Goal: Task Accomplishment & Management: Manage account settings

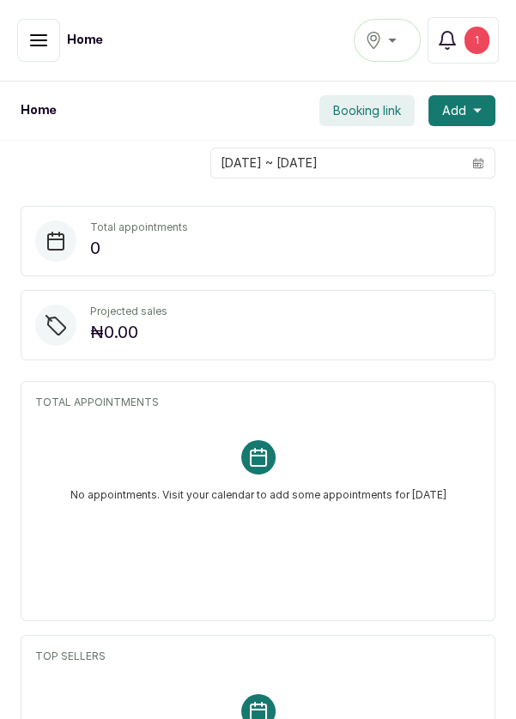
click at [464, 59] on button "Notifications 1" at bounding box center [463, 40] width 71 height 46
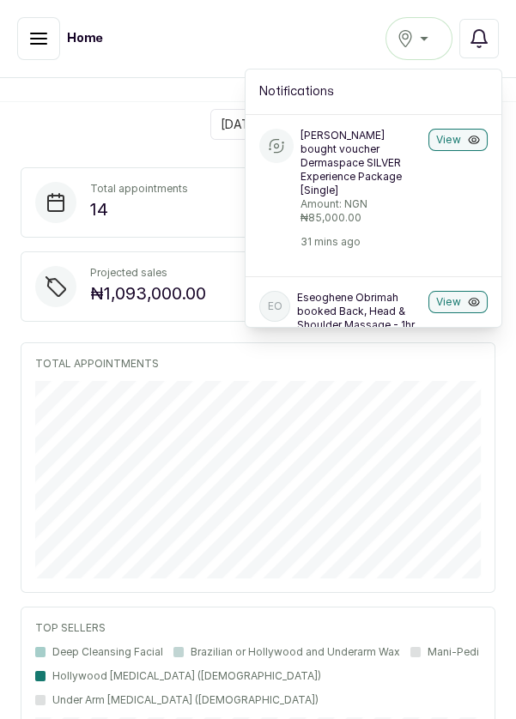
scroll to position [55, 0]
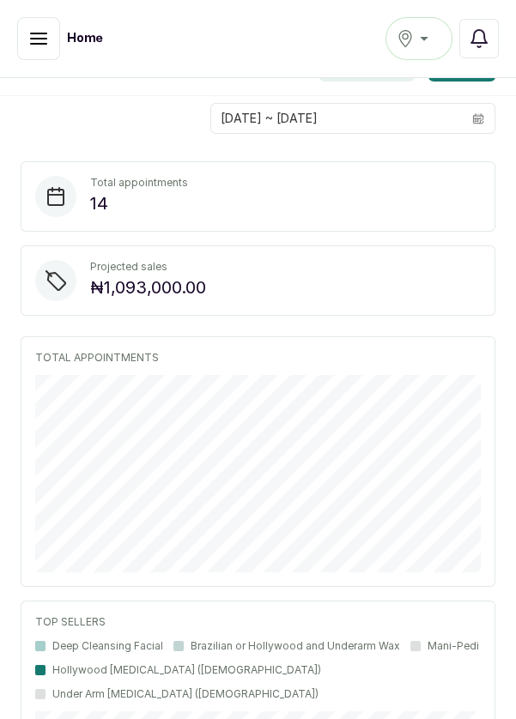
click at [493, 52] on button "Notifications" at bounding box center [478, 38] width 39 height 39
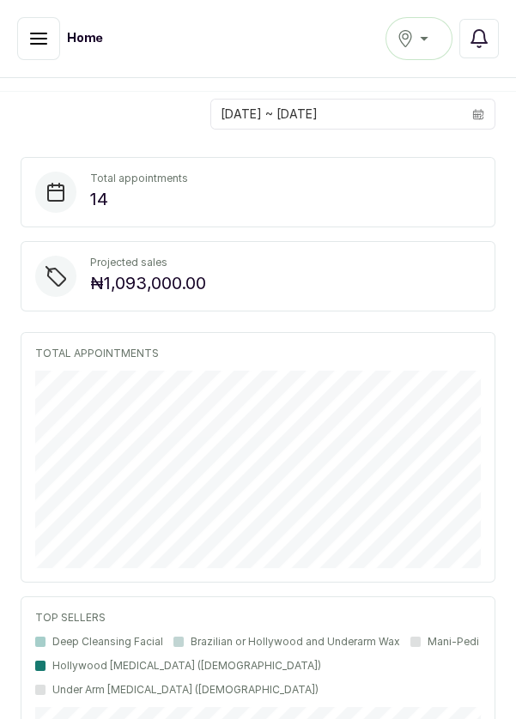
scroll to position [56, 0]
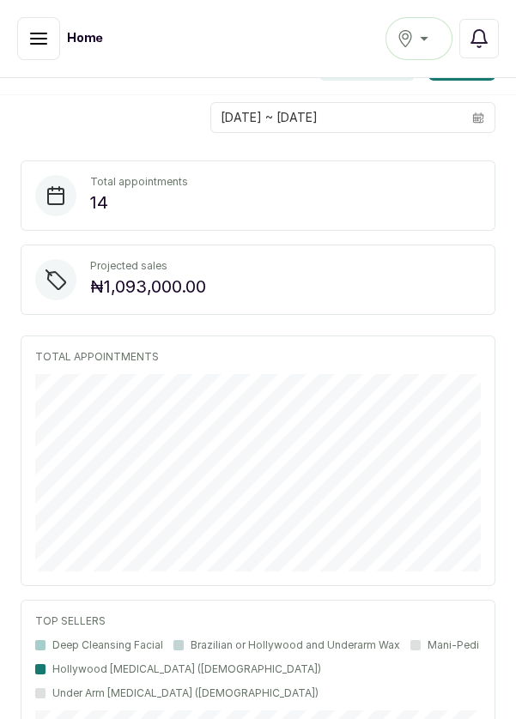
click at [484, 45] on icon "button" at bounding box center [479, 38] width 21 height 21
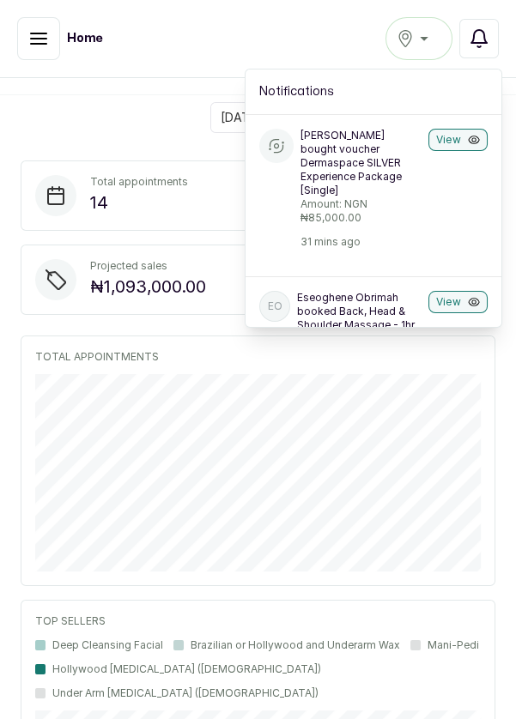
click at [464, 141] on button "View" at bounding box center [457, 140] width 59 height 22
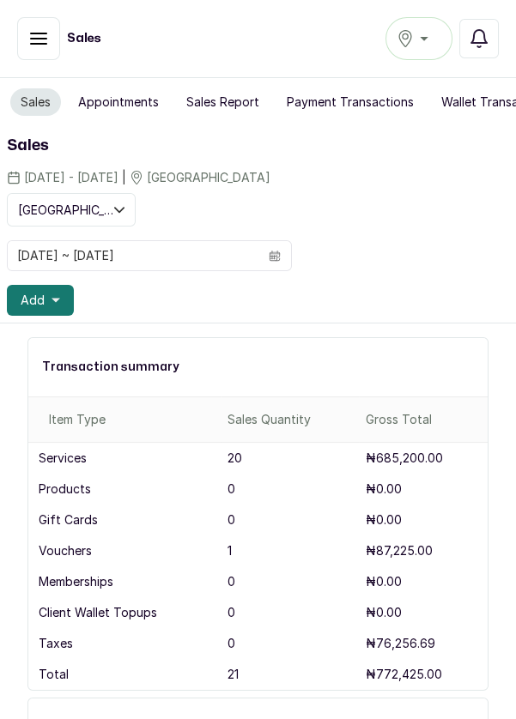
click at [44, 300] on button "Add" at bounding box center [40, 300] width 67 height 31
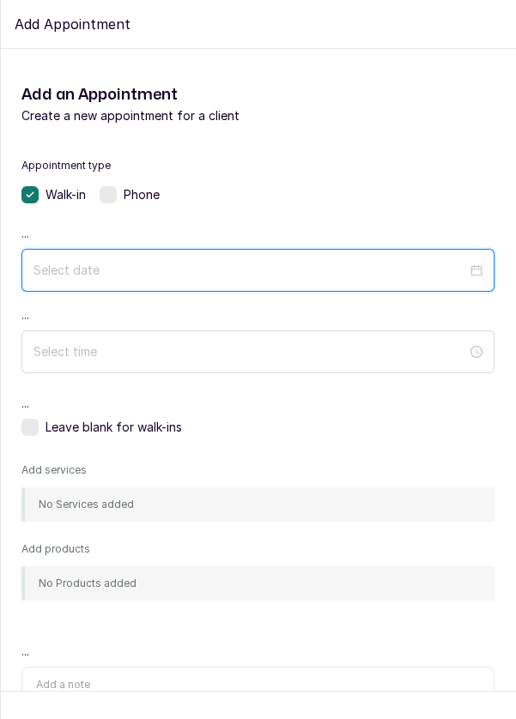
click at [189, 263] on input at bounding box center [250, 270] width 434 height 19
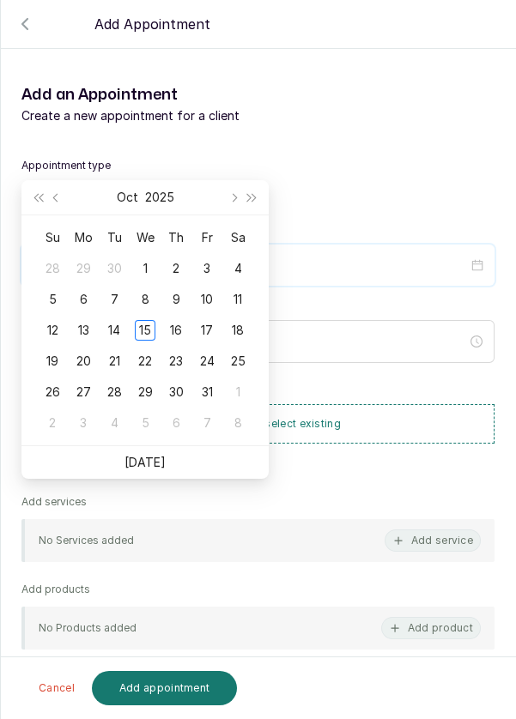
scroll to position [139, 0]
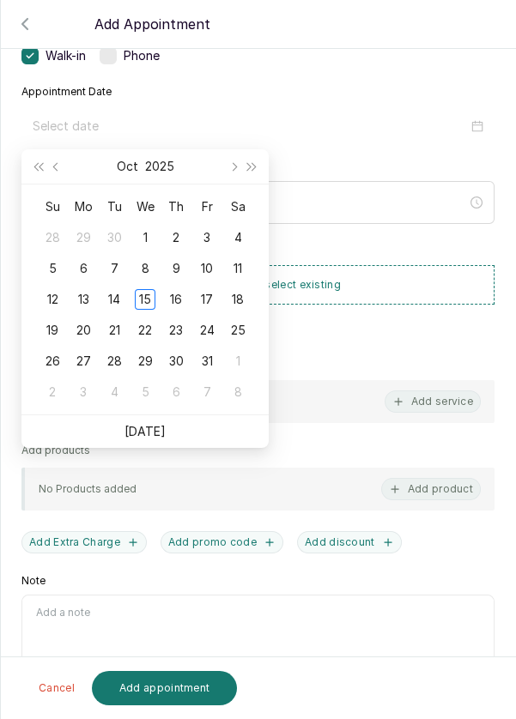
click at [151, 304] on div "15" at bounding box center [145, 299] width 21 height 21
click at [150, 300] on button "Add new or select existing" at bounding box center [257, 284] width 473 height 39
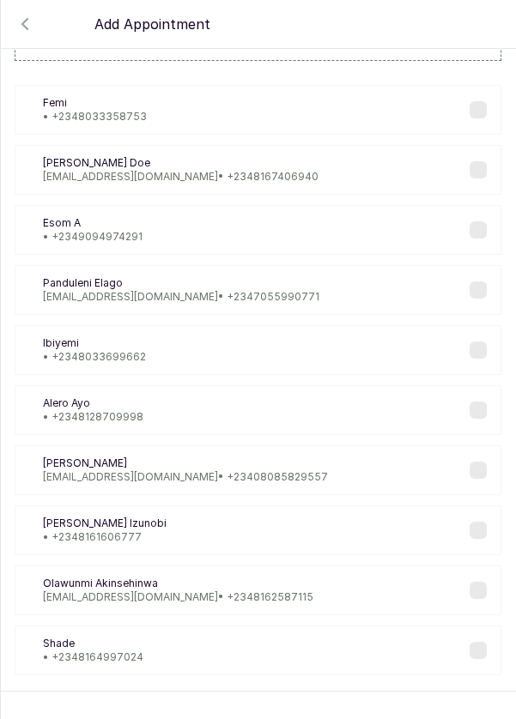
scroll to position [103, 0]
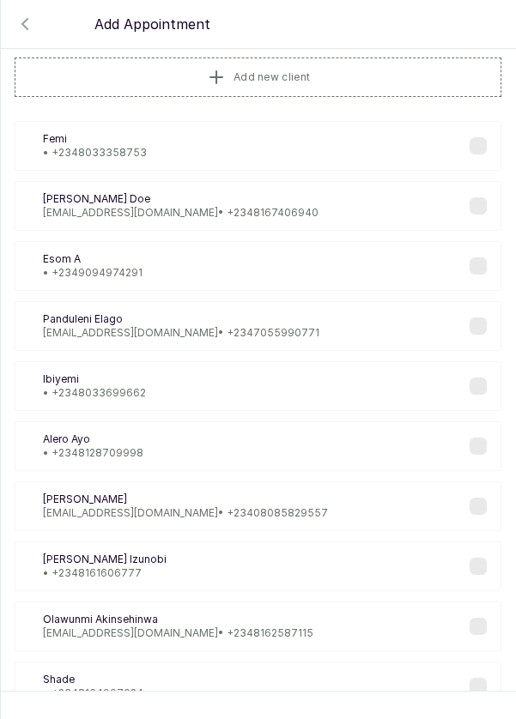
click at [31, 29] on icon "button" at bounding box center [25, 24] width 21 height 21
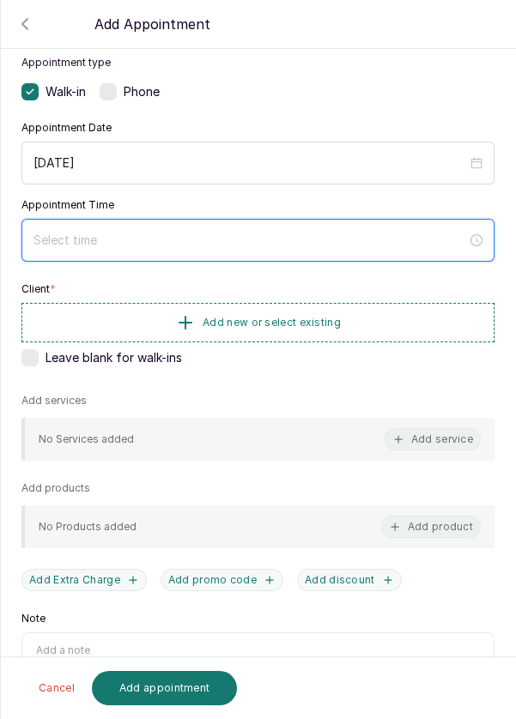
click at [179, 243] on input at bounding box center [250, 240] width 434 height 19
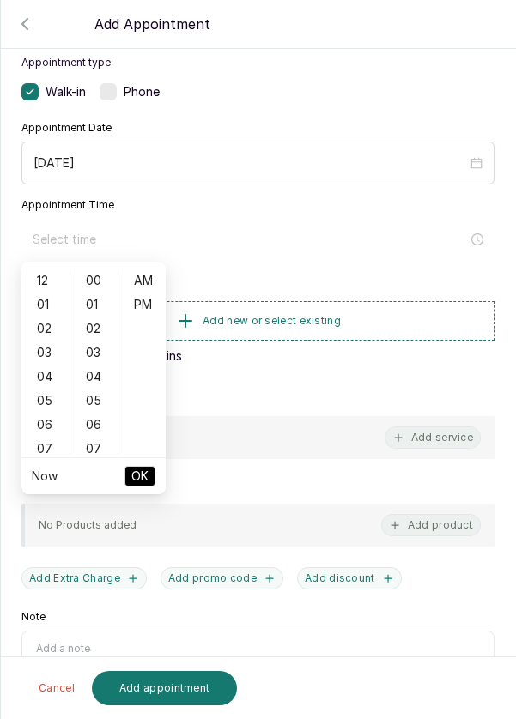
click at [47, 380] on div "04" at bounding box center [45, 377] width 41 height 24
click at [145, 311] on div "PM" at bounding box center [142, 305] width 41 height 24
type input "4:00 pm"
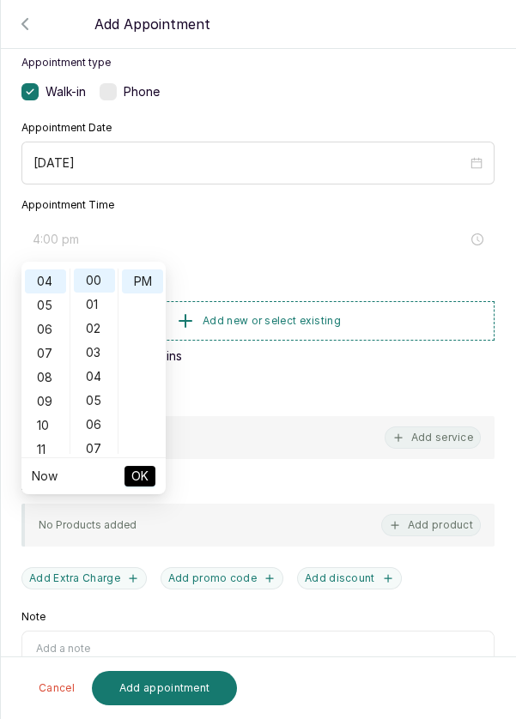
click at [148, 476] on span "OK" at bounding box center [139, 476] width 17 height 33
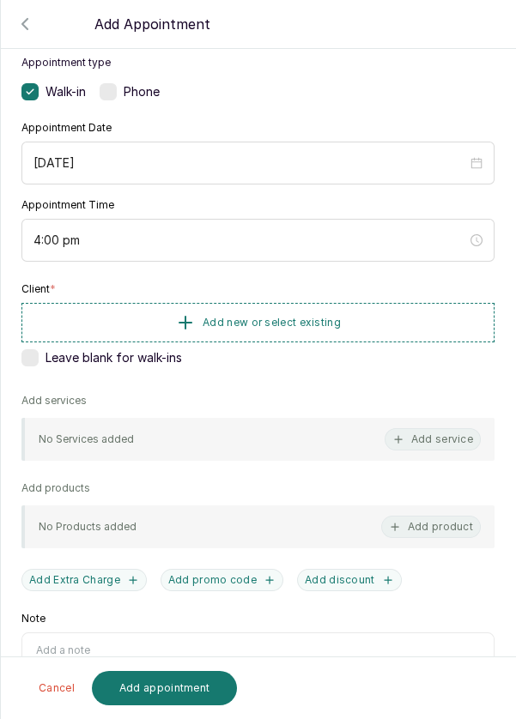
click at [215, 321] on span "Add new or select existing" at bounding box center [272, 323] width 138 height 14
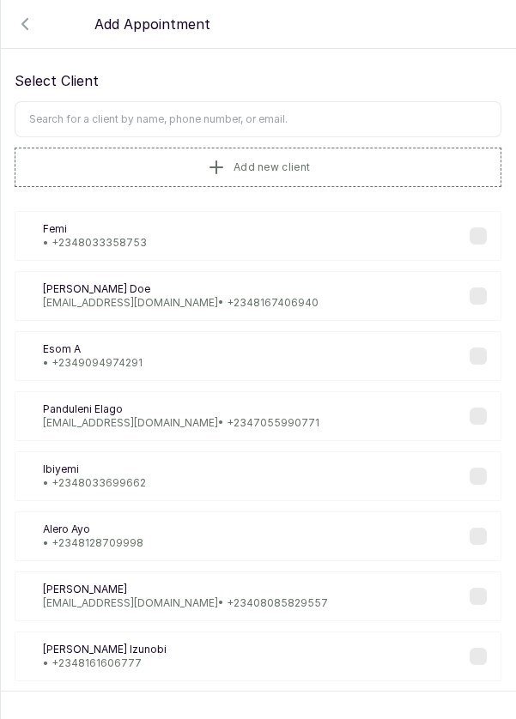
scroll to position [0, 0]
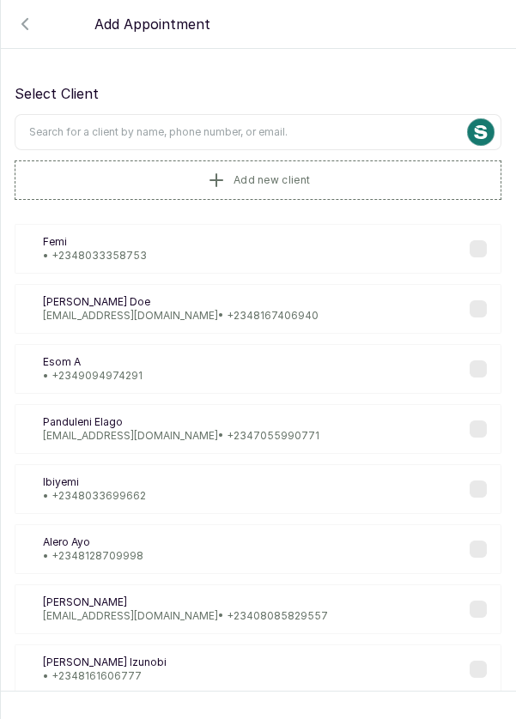
click at [303, 128] on input "text" at bounding box center [258, 132] width 487 height 36
type input "Mr seyi"
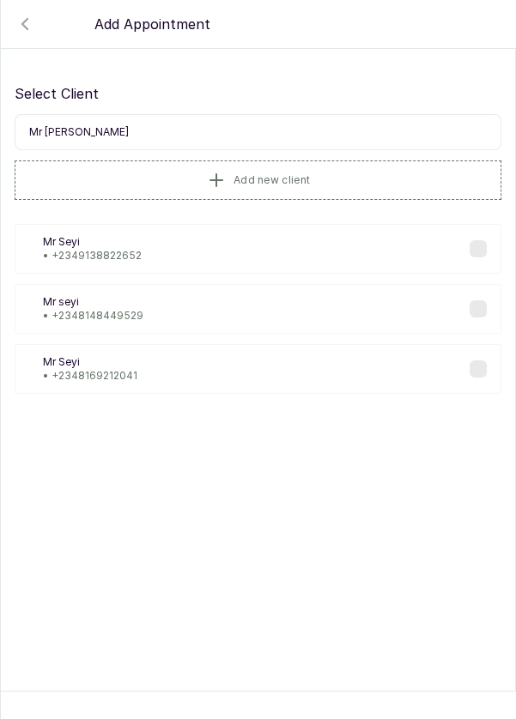
click at [392, 246] on div "MS Mr Seyi • +234 9138822652" at bounding box center [258, 249] width 487 height 50
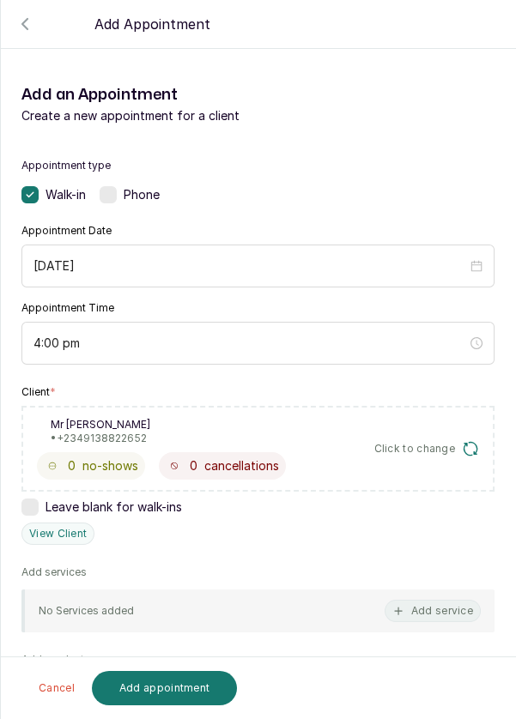
click at [423, 606] on button "Add service" at bounding box center [433, 611] width 96 height 22
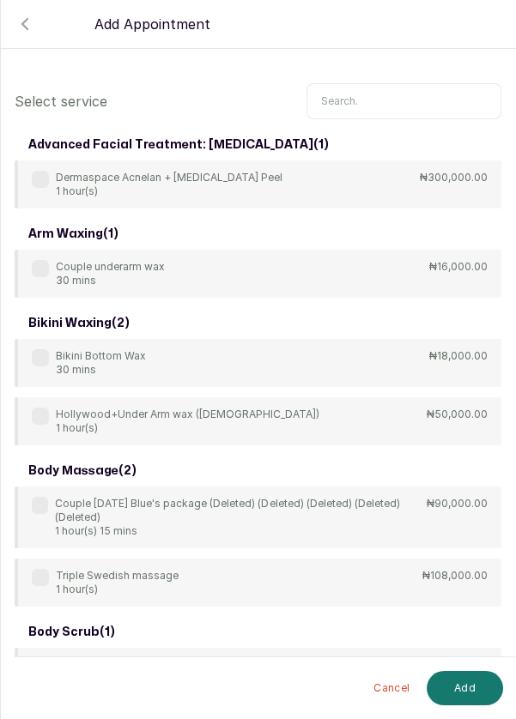
click at [388, 99] on input "text" at bounding box center [403, 101] width 195 height 36
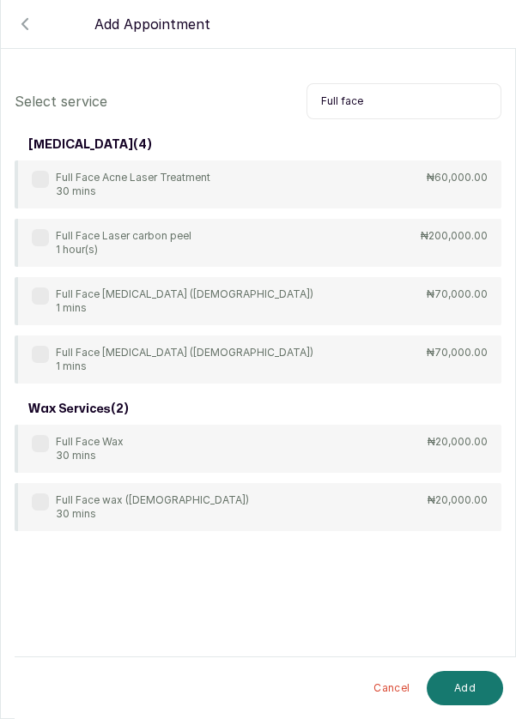
type input "Full face"
click at [42, 246] on div "Full Face Laser carbon peel 1 hour(s)" at bounding box center [112, 242] width 160 height 27
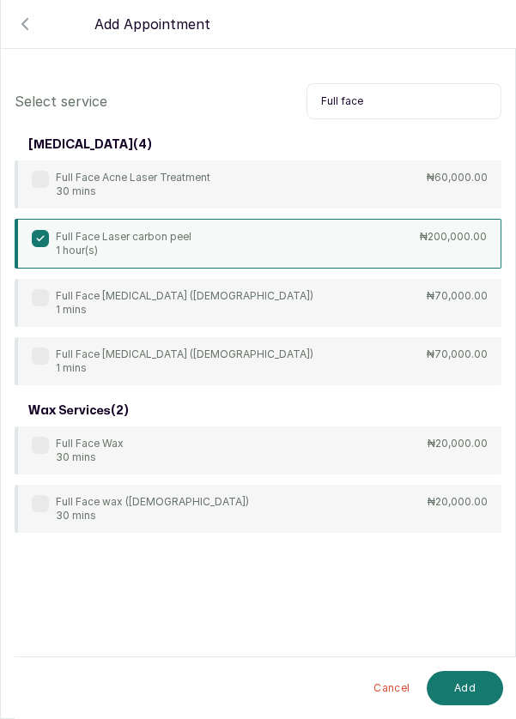
click at [474, 686] on button "Add" at bounding box center [465, 688] width 76 height 34
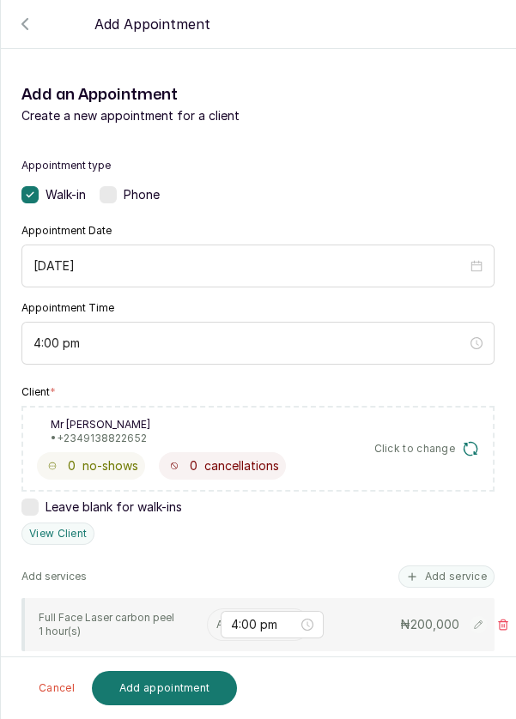
click at [216, 621] on input "text" at bounding box center [217, 625] width 3 height 12
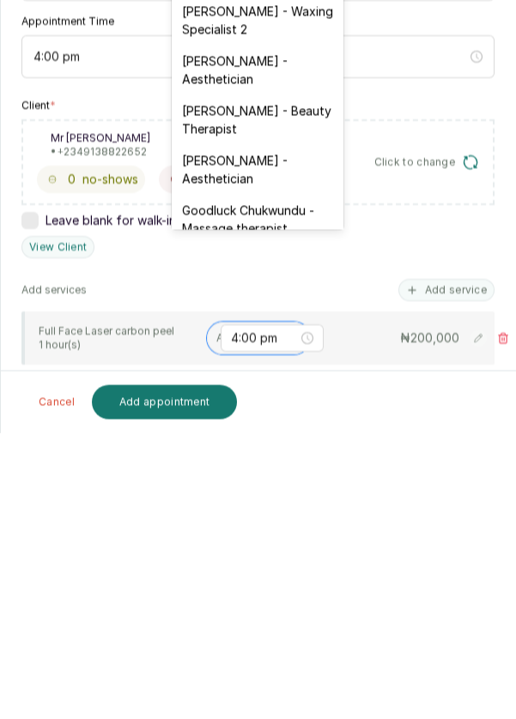
scroll to position [349, 0]
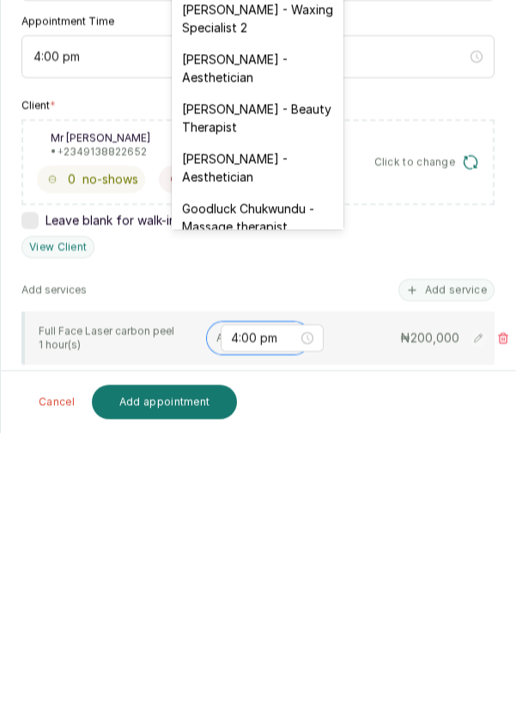
click at [246, 429] on div "Franca Ebuzome - Aesthetician" at bounding box center [258, 454] width 172 height 50
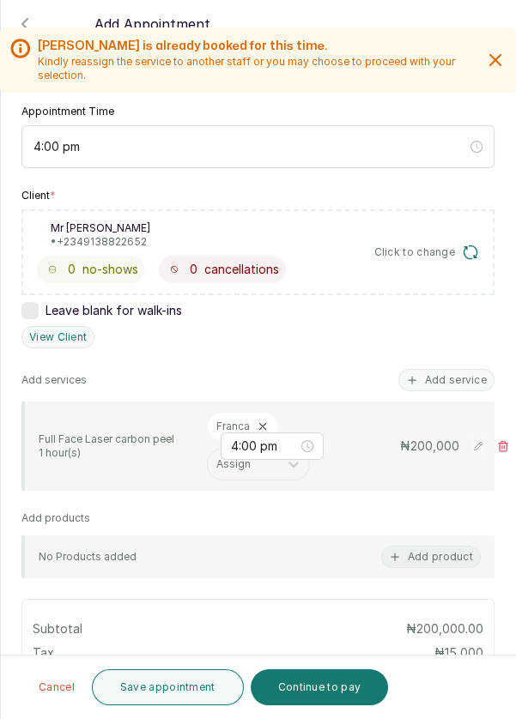
scroll to position [198, 0]
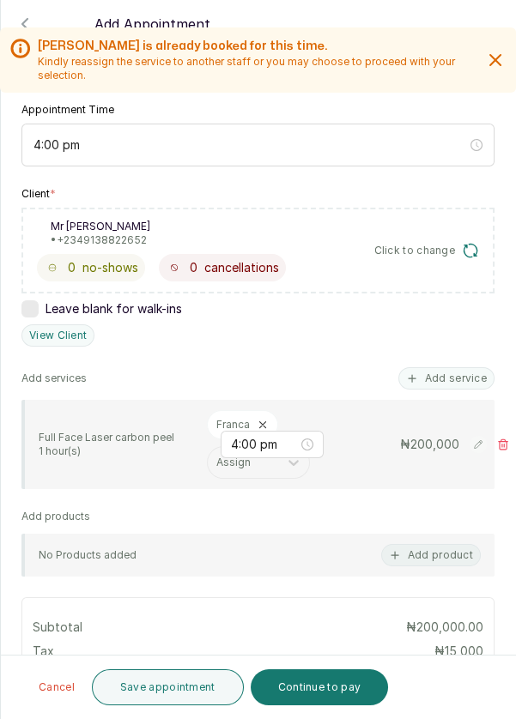
click at [413, 544] on button "Add product" at bounding box center [431, 555] width 100 height 22
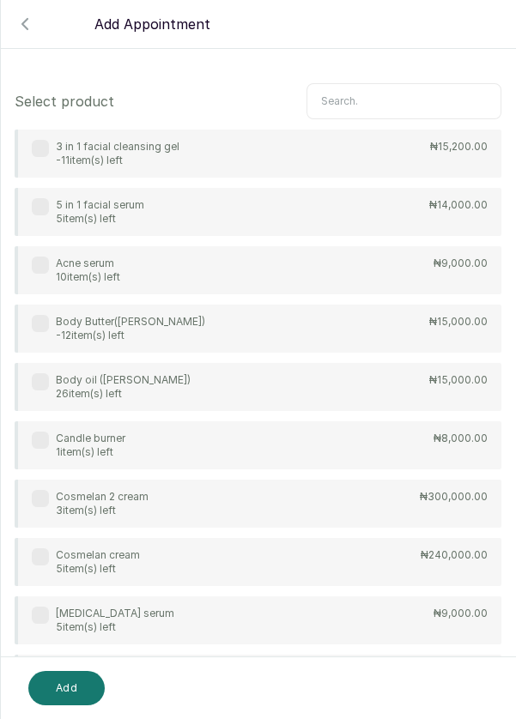
scroll to position [0, 0]
click at [393, 101] on input "text" at bounding box center [403, 101] width 195 height 36
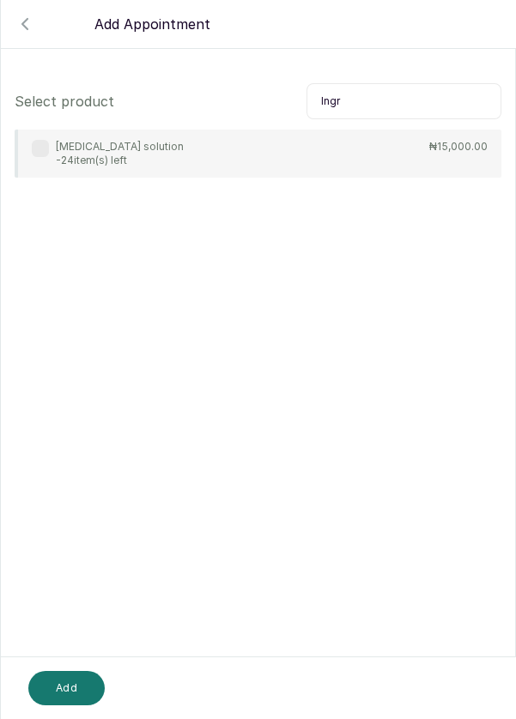
type input "Ingr"
click at [32, 147] on label at bounding box center [40, 148] width 17 height 17
click at [67, 684] on button "Add" at bounding box center [66, 688] width 76 height 34
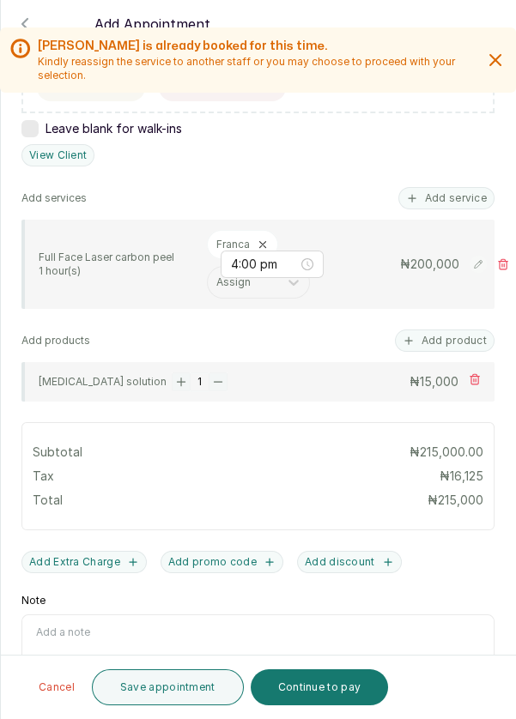
scroll to position [396, 0]
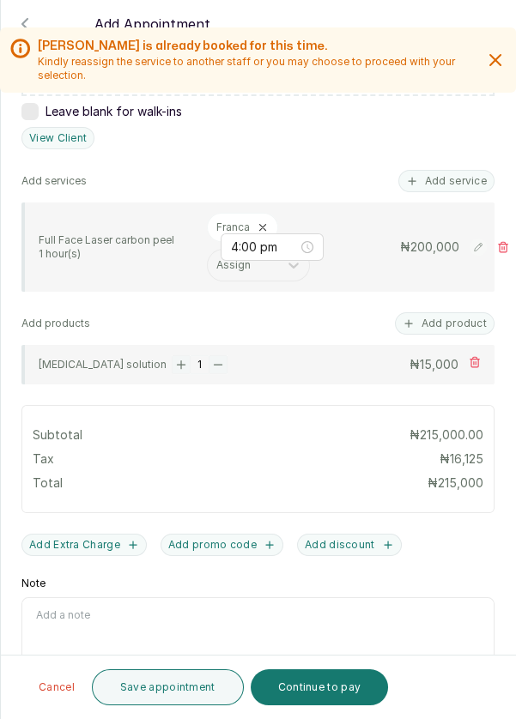
click at [337, 687] on button "Continue to pay" at bounding box center [320, 688] width 138 height 36
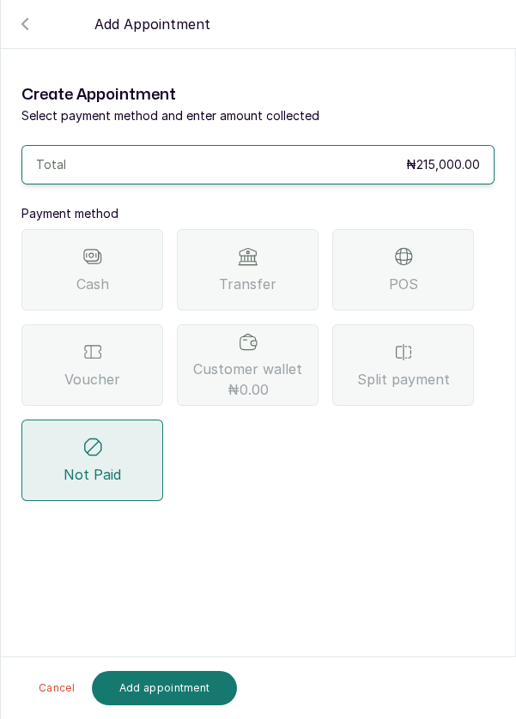
scroll to position [0, 0]
click at [385, 262] on div "POS" at bounding box center [403, 270] width 142 height 82
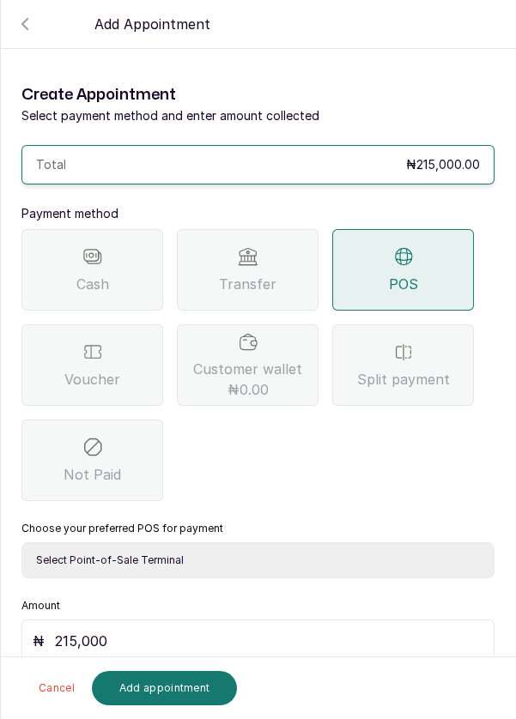
click at [376, 552] on select "Select Point-of-Sale Terminal Pos- Flutterwave Zenith Bank POS - Paga Paga POS …" at bounding box center [257, 561] width 473 height 36
select select "ea021b39-a6bc-4e4d-b5d1-02cb72451b32"
click at [21, 543] on select "Select Point-of-Sale Terminal Pos- Flutterwave Zenith Bank POS - Paga Paga POS …" at bounding box center [257, 561] width 473 height 36
click at [194, 682] on button "Add appointment" at bounding box center [165, 688] width 146 height 34
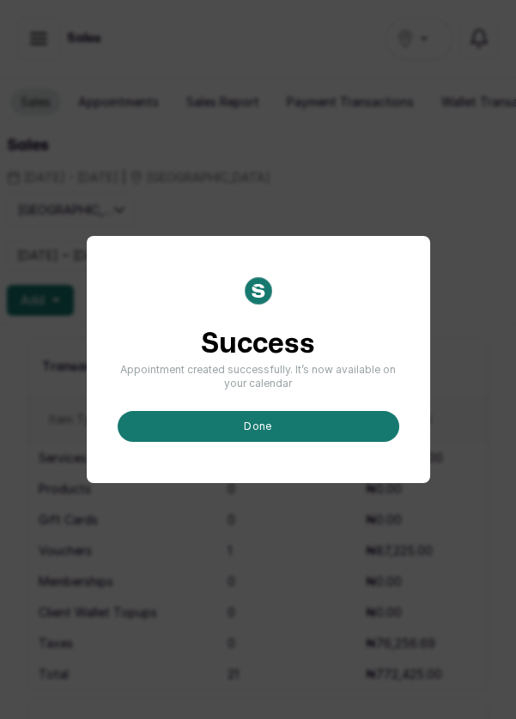
click at [326, 442] on button "done" at bounding box center [259, 426] width 282 height 31
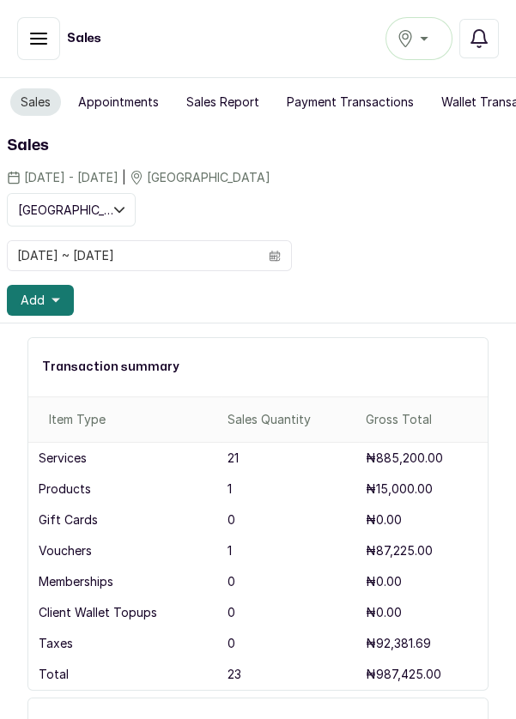
click at [117, 102] on button "Appointments" at bounding box center [118, 101] width 101 height 27
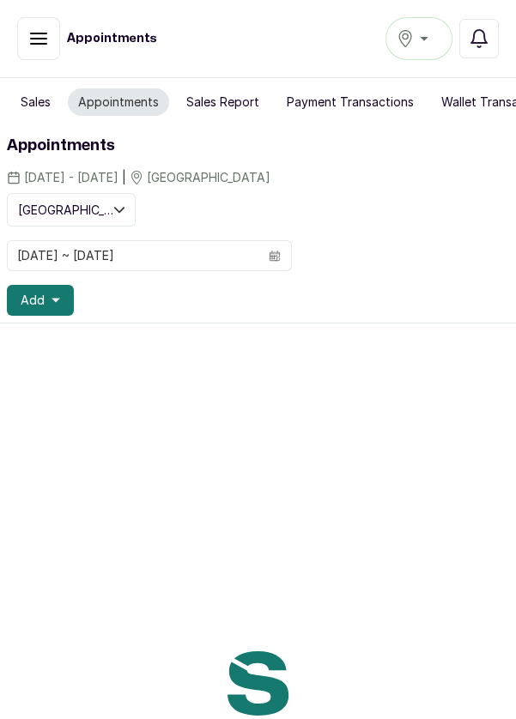
click at [137, 100] on button "Appointments" at bounding box center [118, 101] width 101 height 27
click at [228, 99] on button "Sales Report" at bounding box center [223, 101] width 94 height 27
click at [213, 106] on button "Sales Report" at bounding box center [223, 101] width 94 height 27
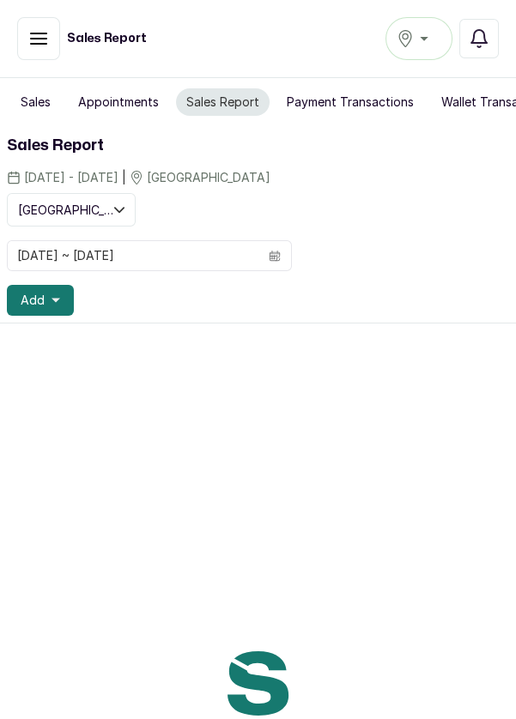
click at [228, 111] on button "Sales Report" at bounding box center [223, 101] width 94 height 27
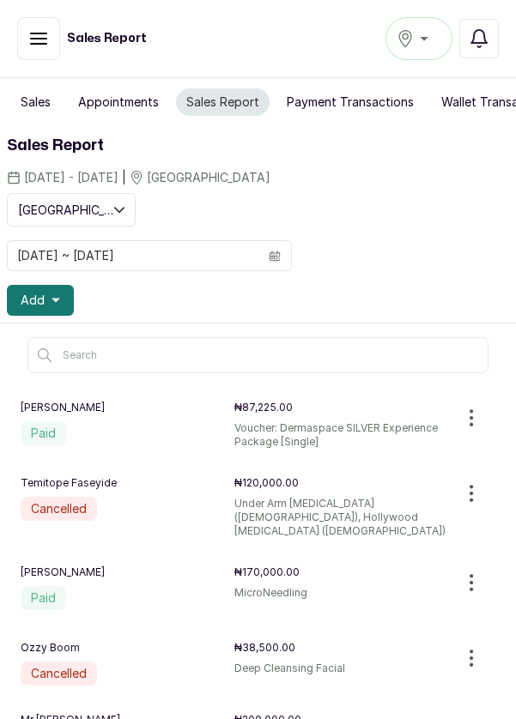
click at [90, 103] on button "Appointments" at bounding box center [118, 101] width 101 height 27
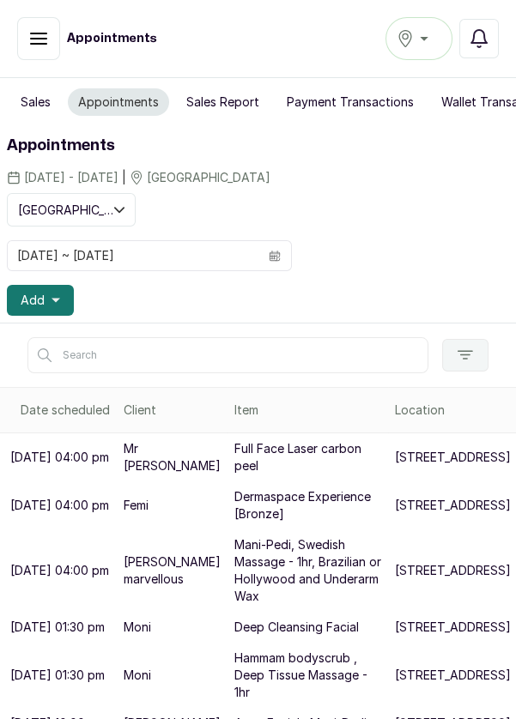
click at [93, 103] on button "Appointments" at bounding box center [118, 101] width 101 height 27
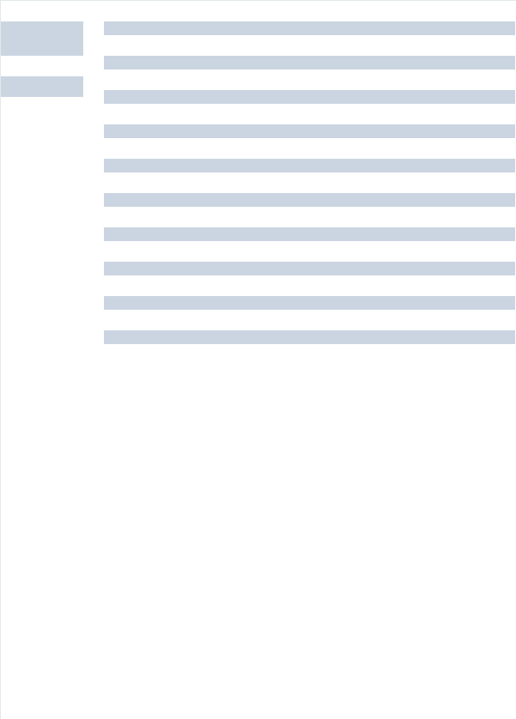
scroll to position [0, 91]
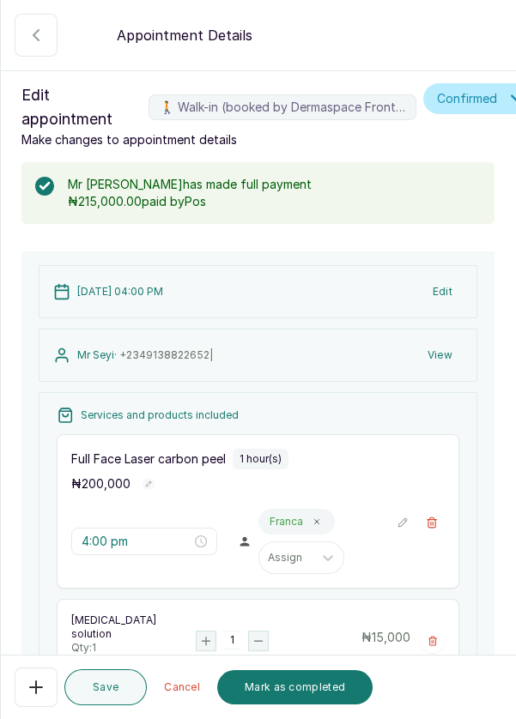
click at [325, 692] on button "Mark as completed" at bounding box center [294, 687] width 155 height 34
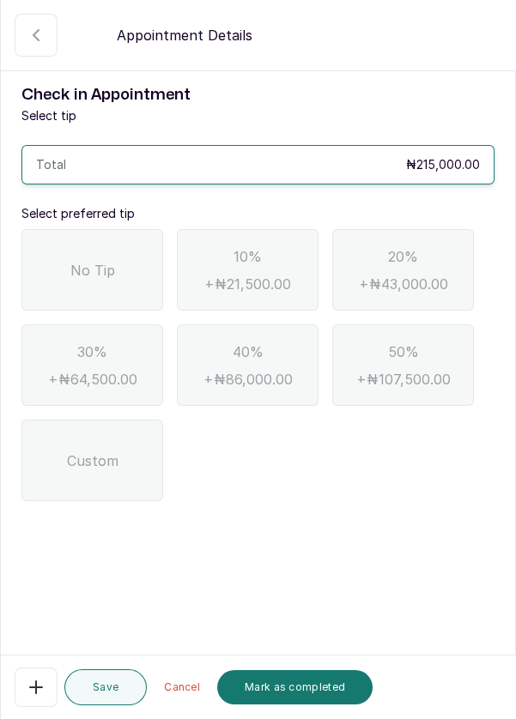
click at [60, 271] on div "No Tip" at bounding box center [92, 270] width 142 height 82
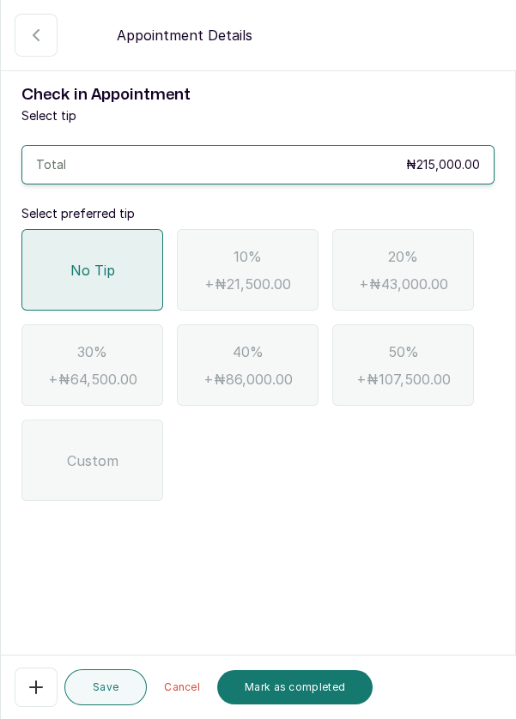
click at [328, 692] on button "Mark as completed" at bounding box center [294, 687] width 155 height 34
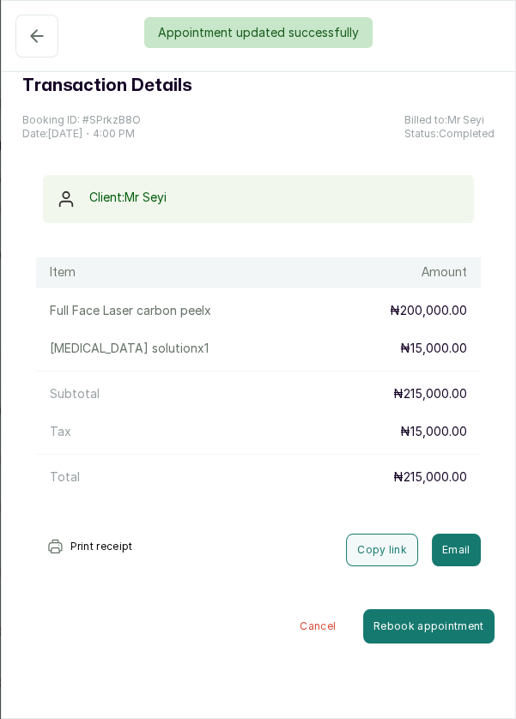
click at [28, 33] on div "Appointment updated successfully" at bounding box center [258, 32] width 516 height 31
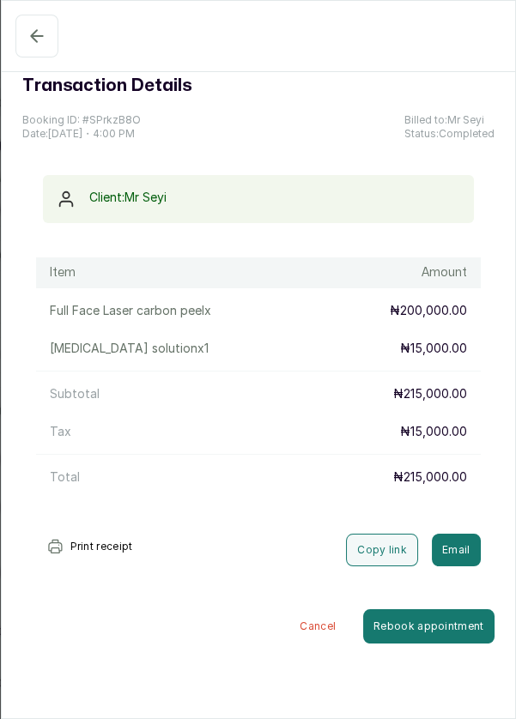
click at [23, 39] on button "Completed" at bounding box center [36, 36] width 43 height 43
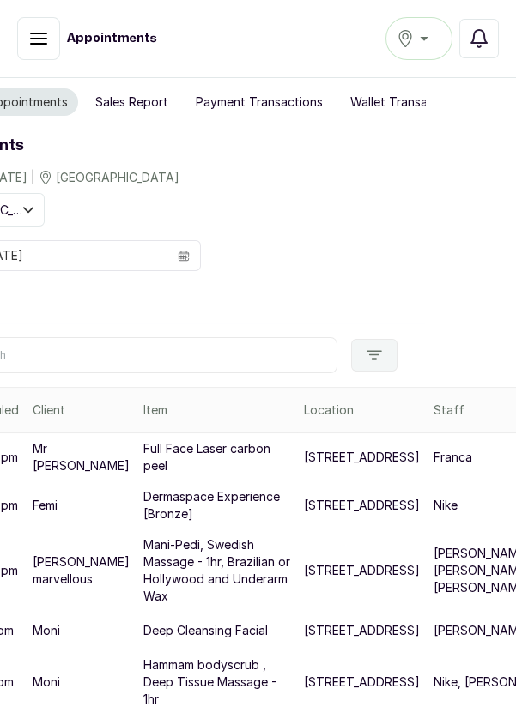
click at [122, 100] on button "Sales Report" at bounding box center [132, 101] width 94 height 27
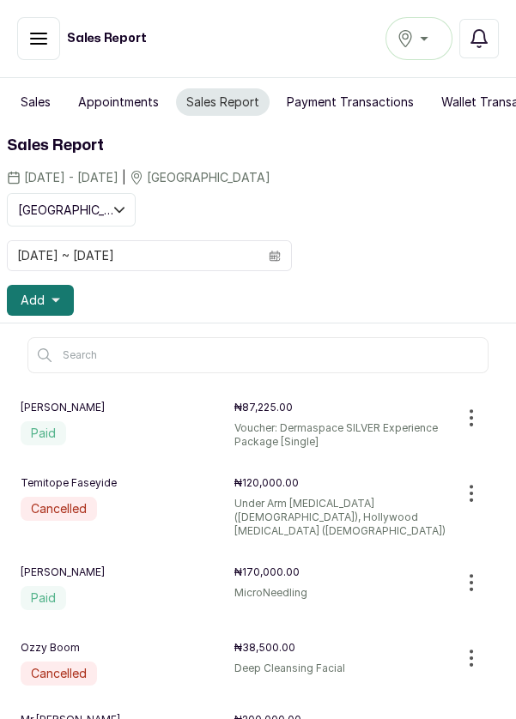
click at [474, 719] on icon "button" at bounding box center [471, 730] width 21 height 21
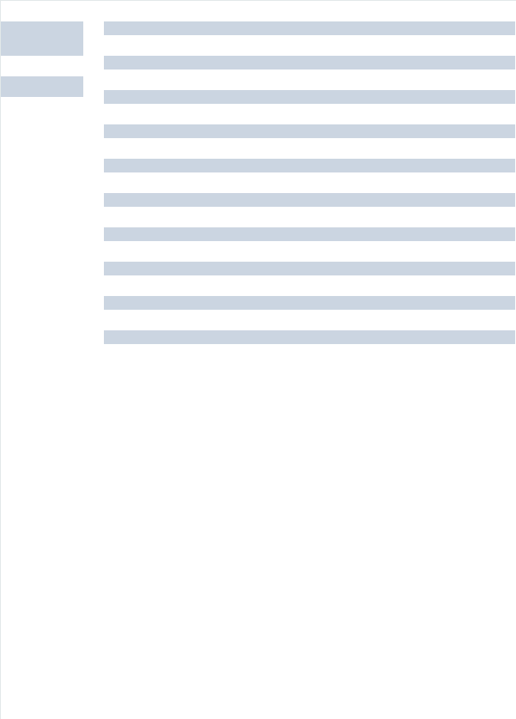
scroll to position [180, 0]
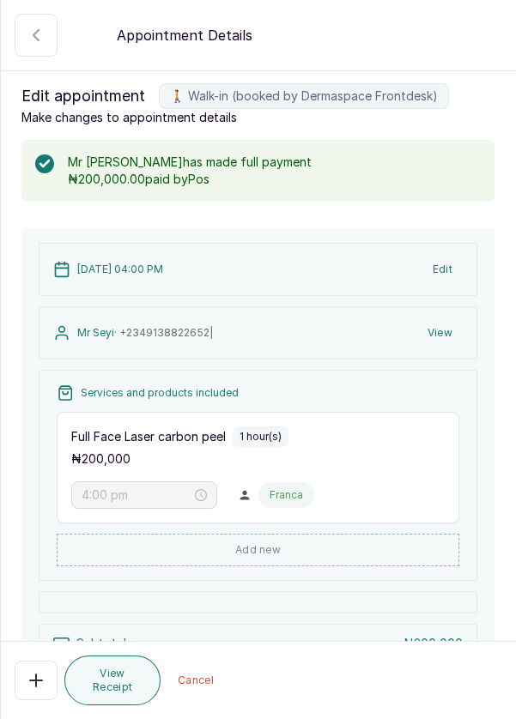
click at [21, 48] on button "🚶 Walk-in (booked by Dermaspace Frontdesk)" at bounding box center [36, 35] width 43 height 43
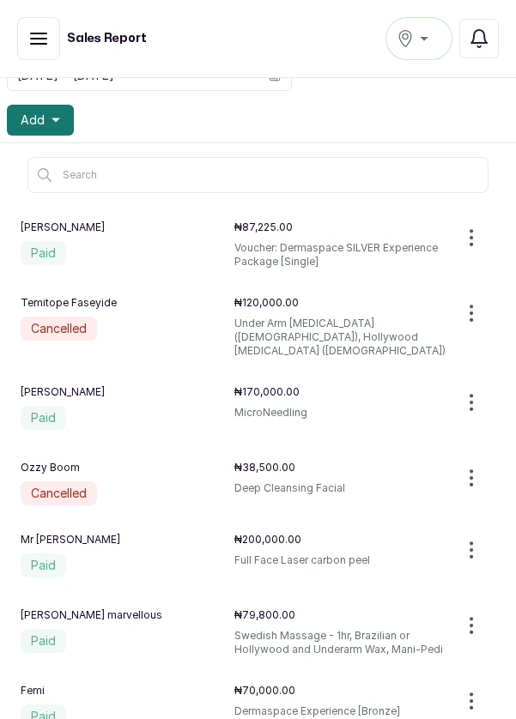
click at [469, 540] on icon "button" at bounding box center [471, 550] width 21 height 21
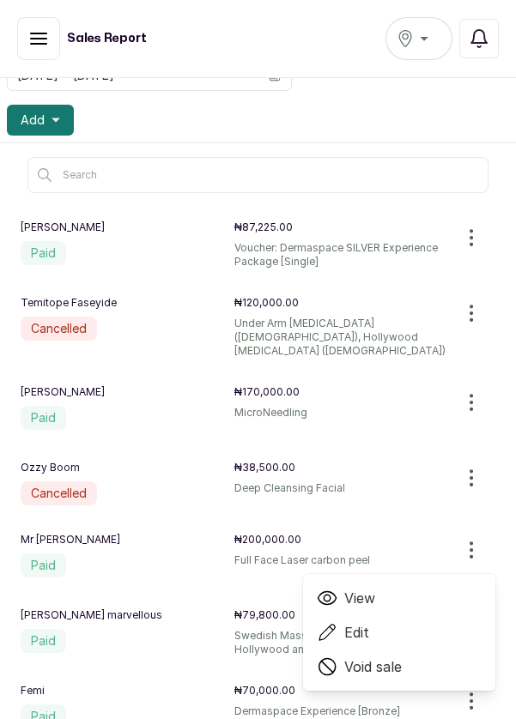
click at [394, 657] on span "Void sale" at bounding box center [373, 667] width 58 height 21
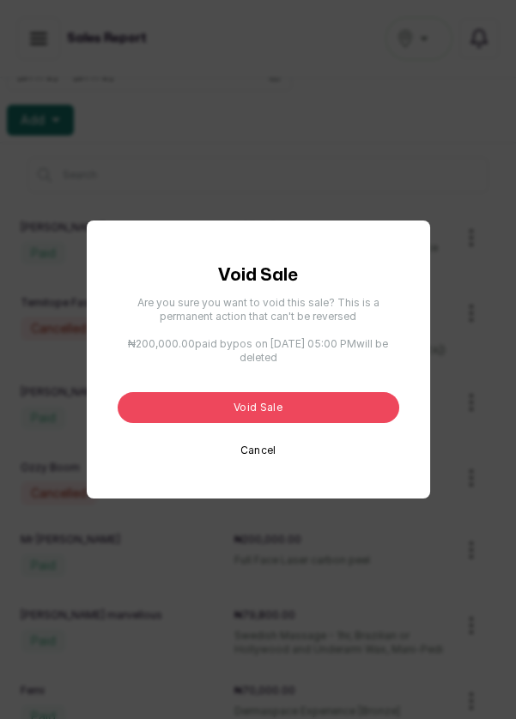
click at [331, 423] on button "Void sale" at bounding box center [259, 407] width 282 height 31
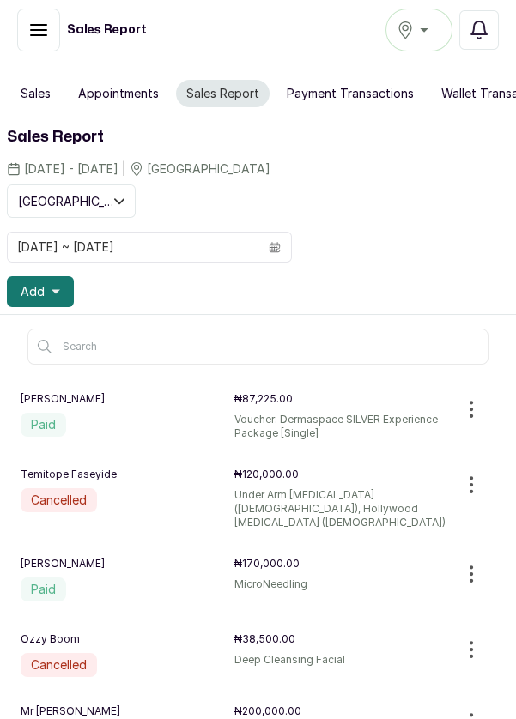
scroll to position [0, 0]
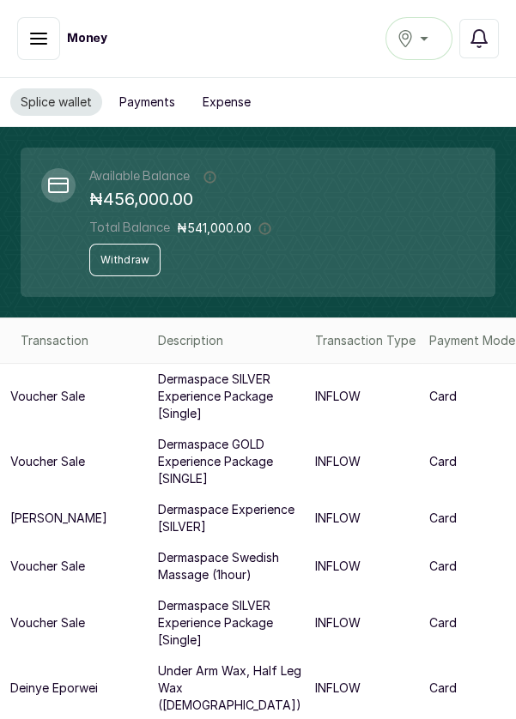
click at [30, 53] on button "Successful" at bounding box center [38, 38] width 43 height 43
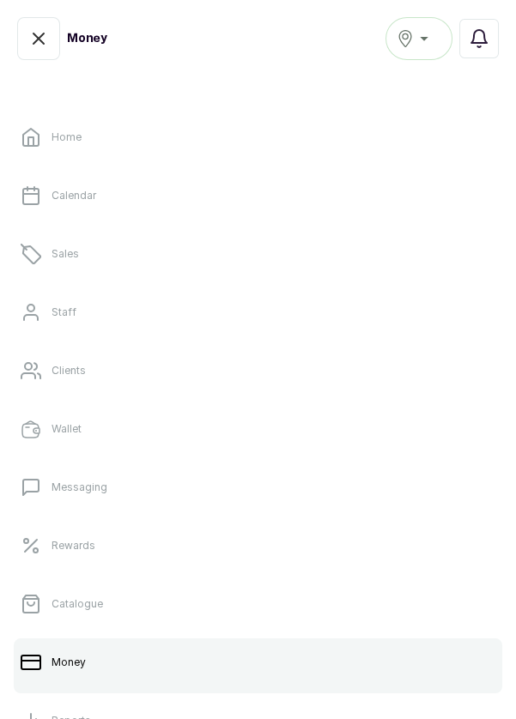
click at [142, 258] on link "Sales" at bounding box center [258, 254] width 488 height 48
